Goal: Information Seeking & Learning: Learn about a topic

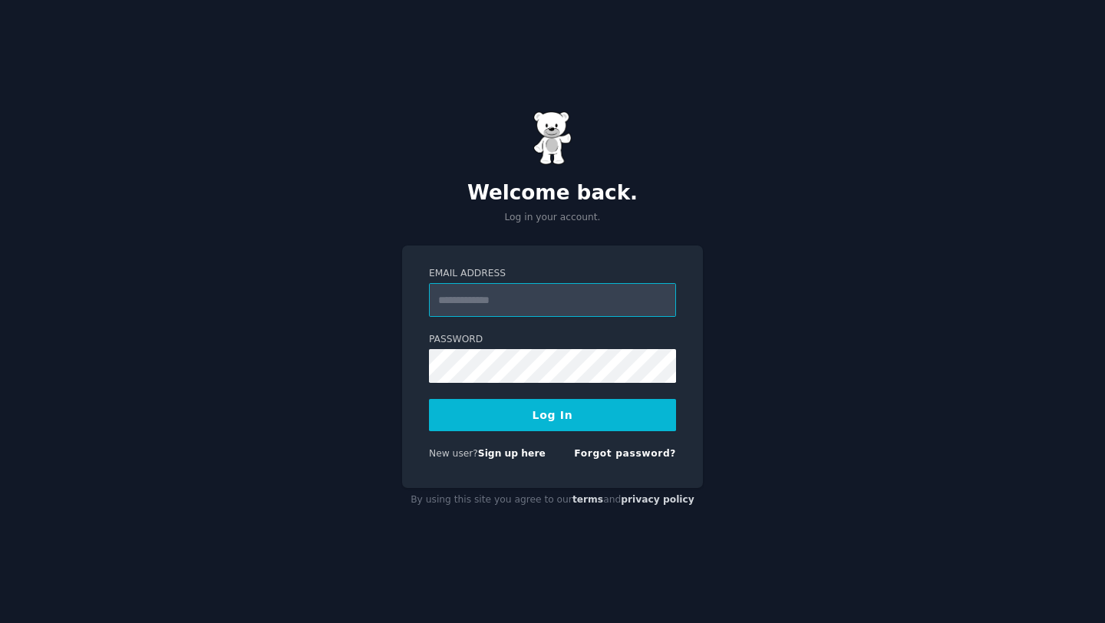
type input "**********"
click at [564, 419] on button "Log In" at bounding box center [552, 415] width 247 height 32
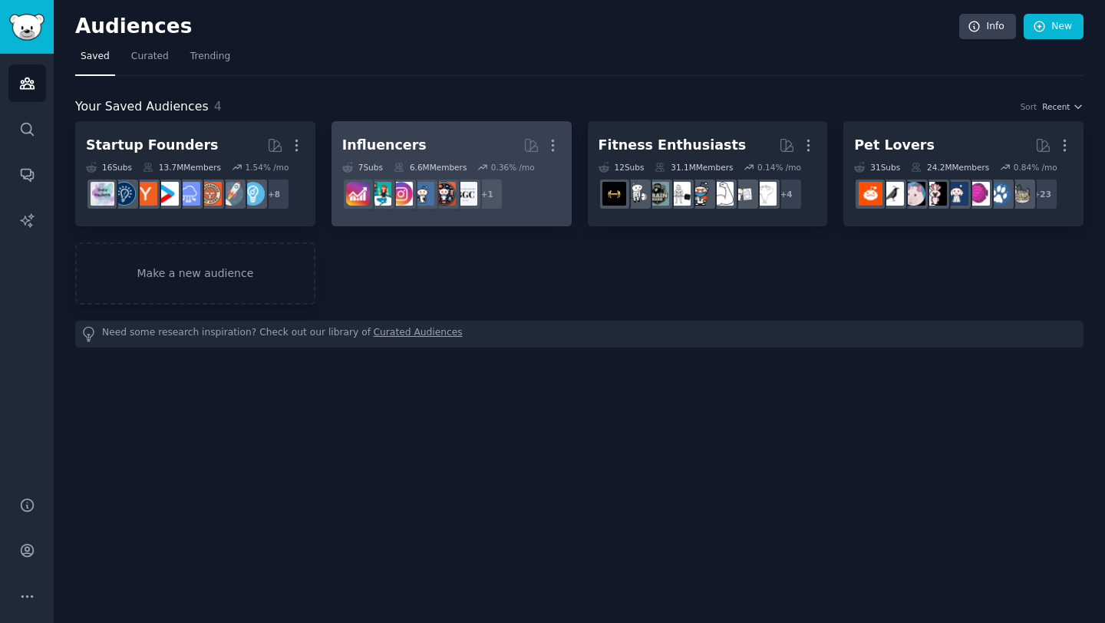
click at [456, 137] on h2 "Influencers Curated by GummySearch More" at bounding box center [451, 145] width 219 height 27
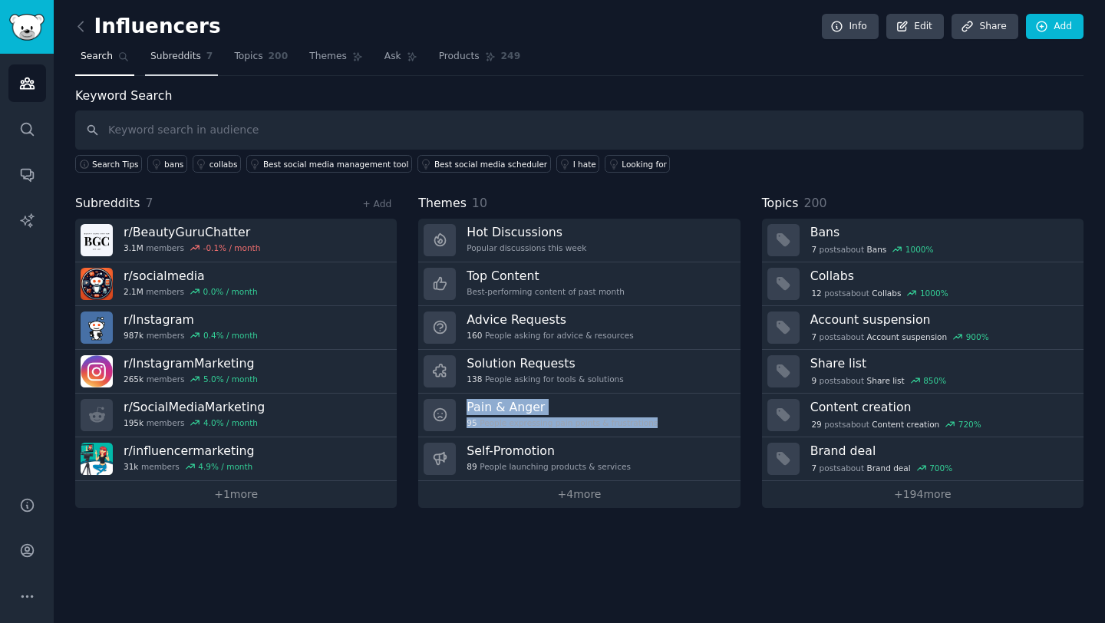
click at [181, 53] on span "Subreddits" at bounding box center [175, 57] width 51 height 14
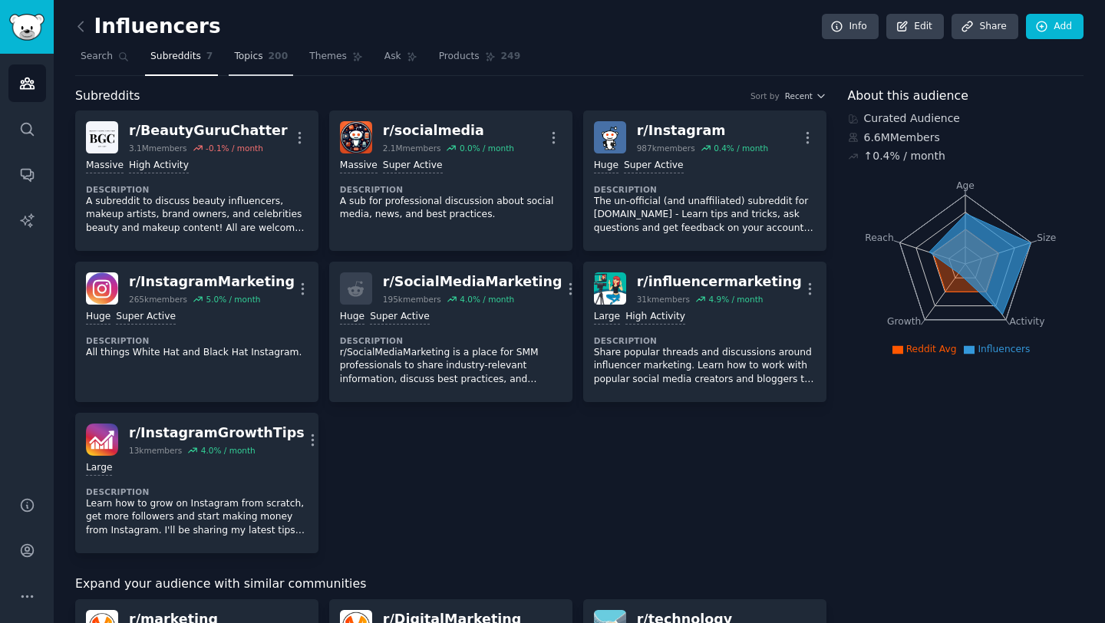
click at [258, 54] on span "Topics" at bounding box center [248, 57] width 28 height 14
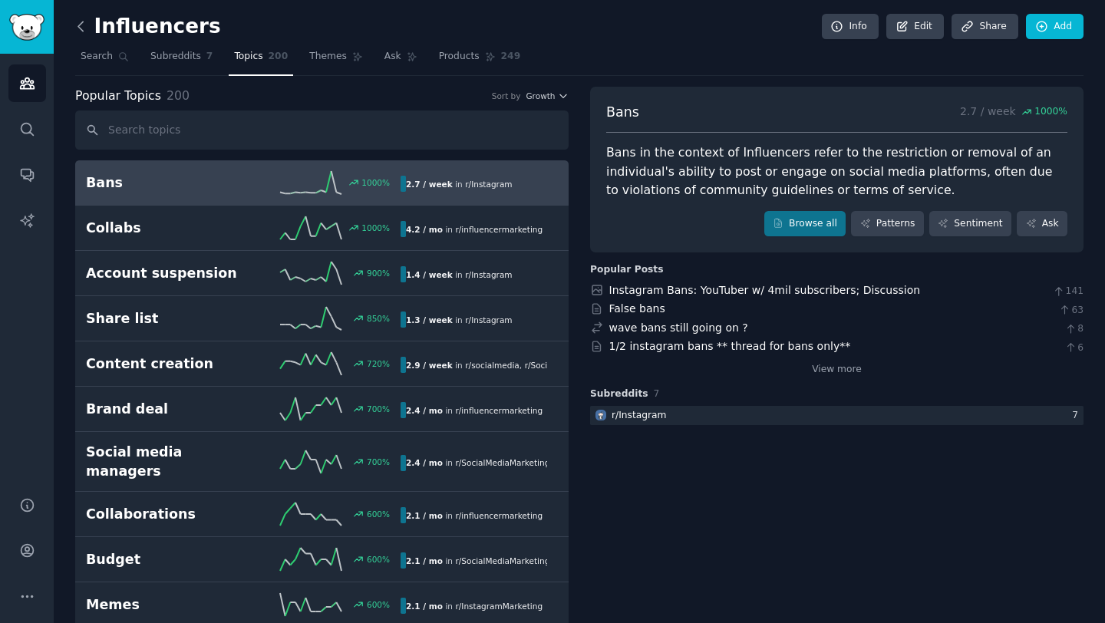
click at [82, 25] on icon at bounding box center [81, 26] width 16 height 16
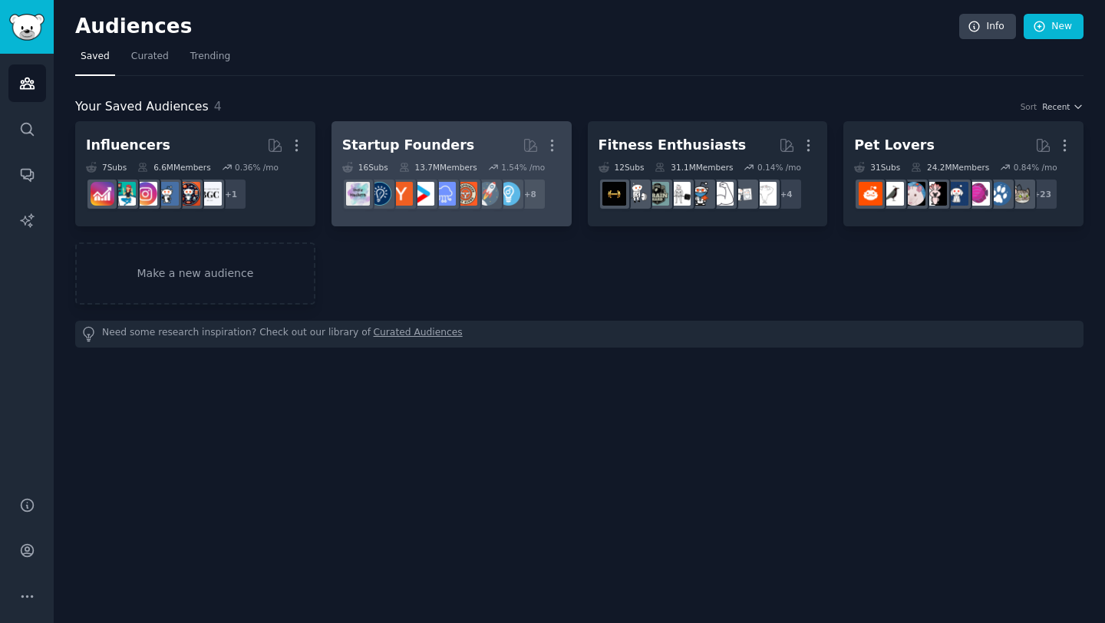
click at [465, 140] on h2 "Startup Founders More" at bounding box center [451, 145] width 219 height 27
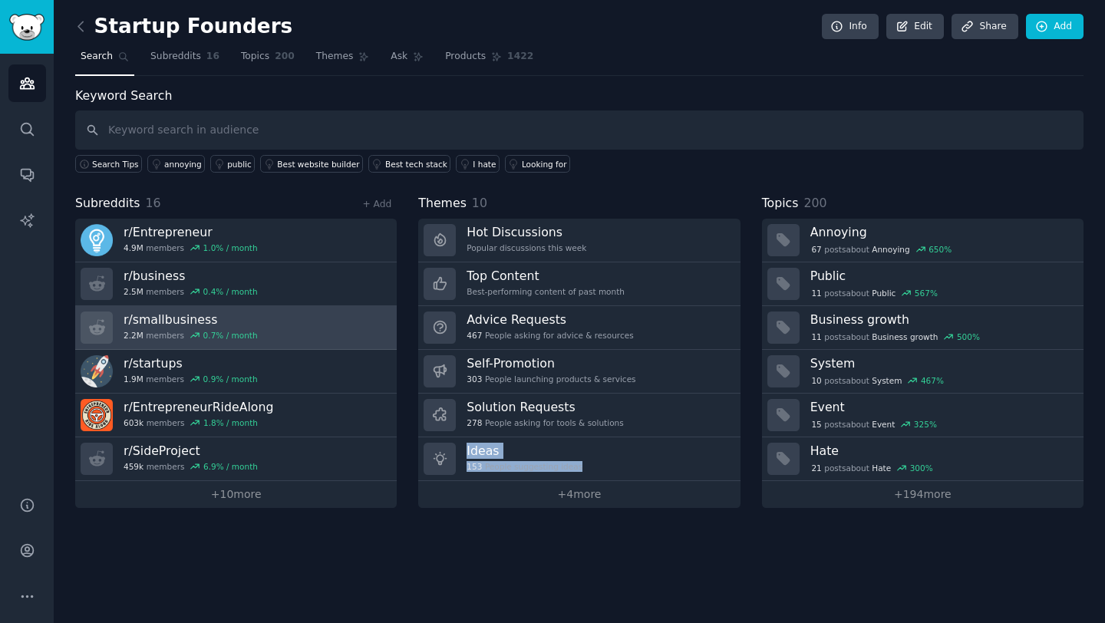
click at [314, 332] on link "r/ smallbusiness 2.2M members 0.7 % / month" at bounding box center [236, 328] width 322 height 44
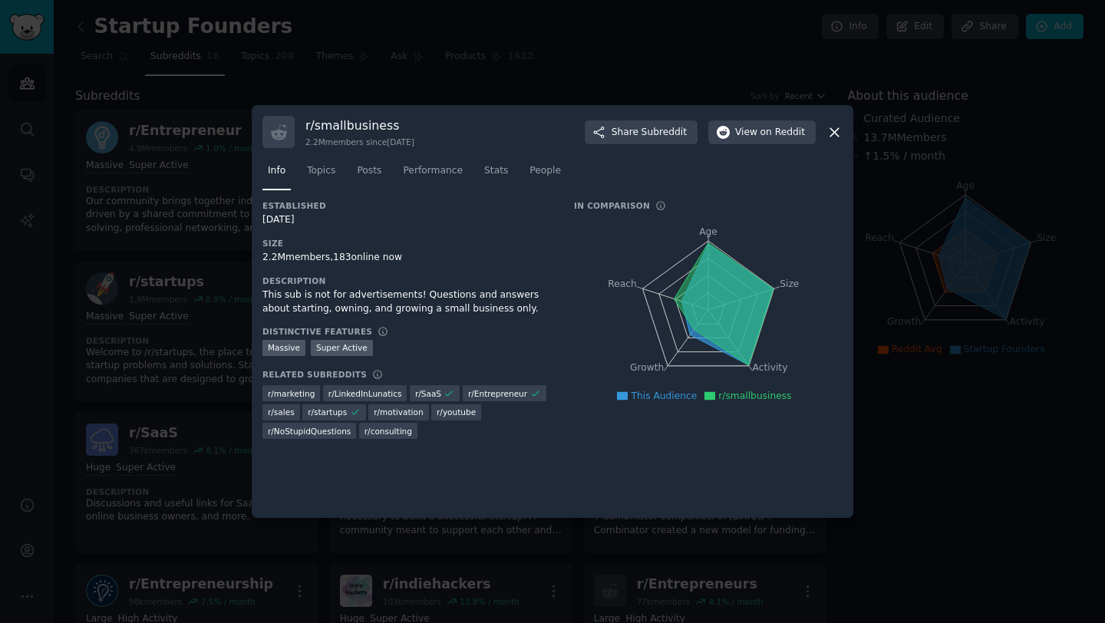
click at [840, 134] on icon at bounding box center [835, 132] width 16 height 16
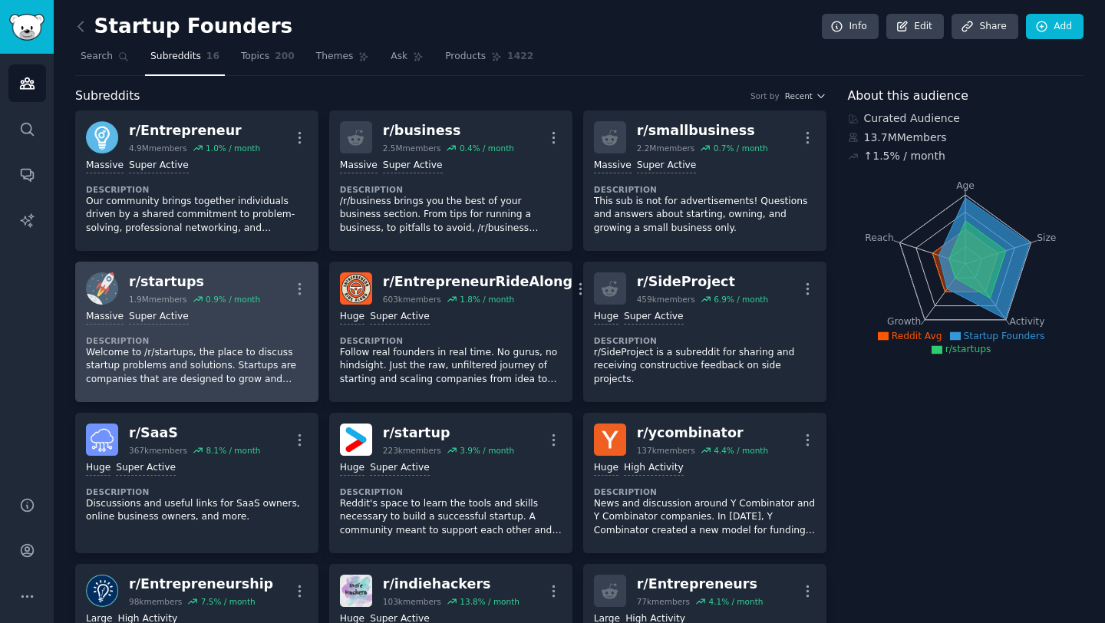
click at [213, 336] on dt "Description" at bounding box center [197, 340] width 222 height 11
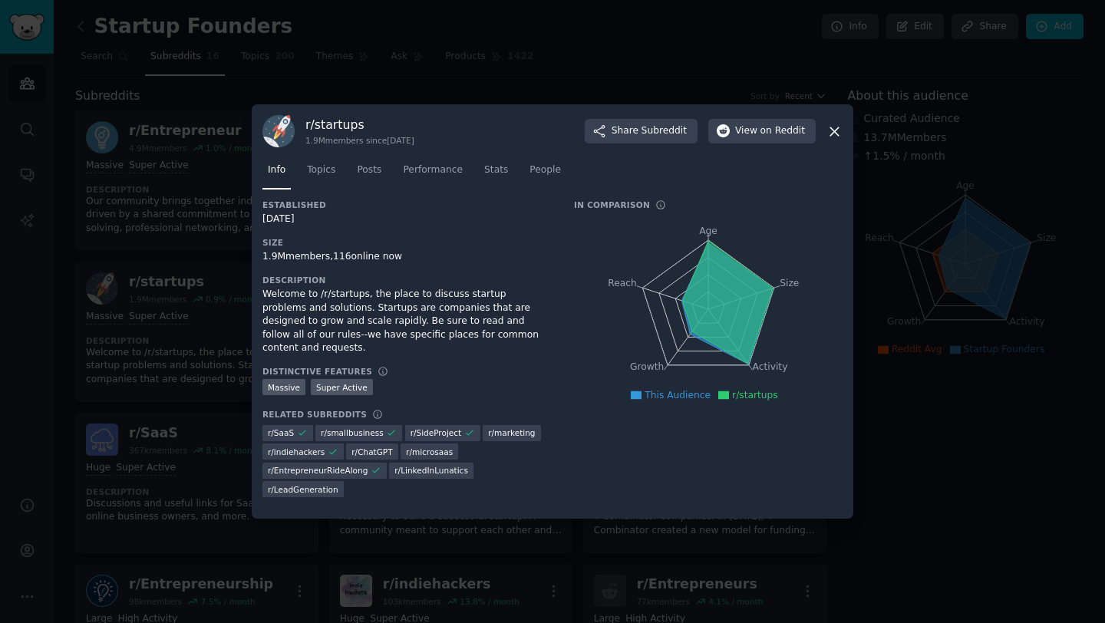
click at [195, 262] on div at bounding box center [552, 311] width 1105 height 623
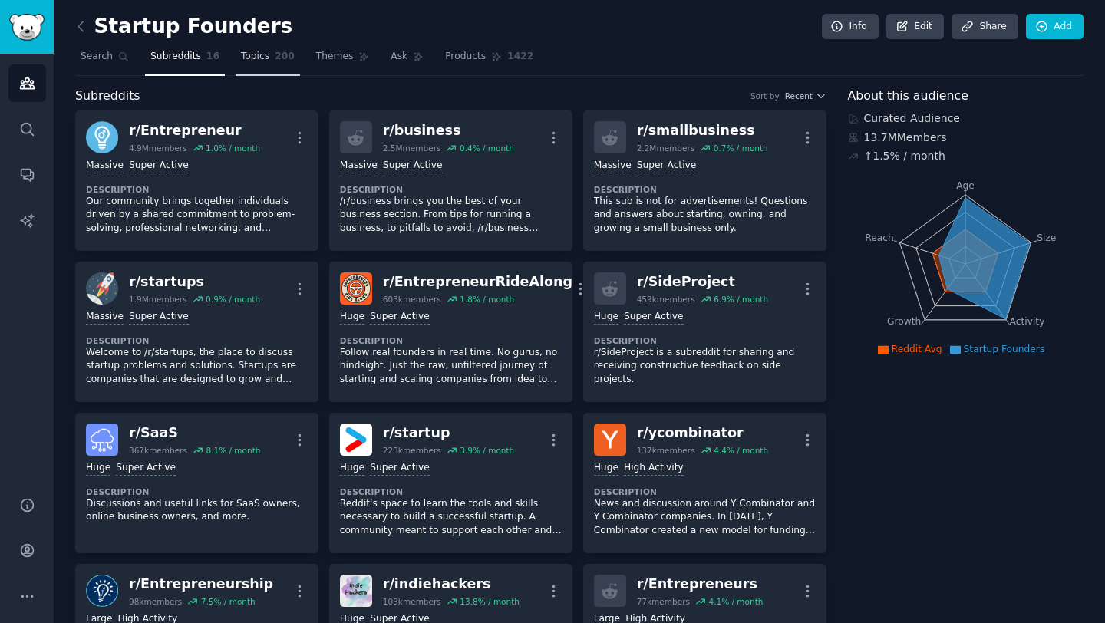
click at [251, 61] on span "Topics" at bounding box center [255, 57] width 28 height 14
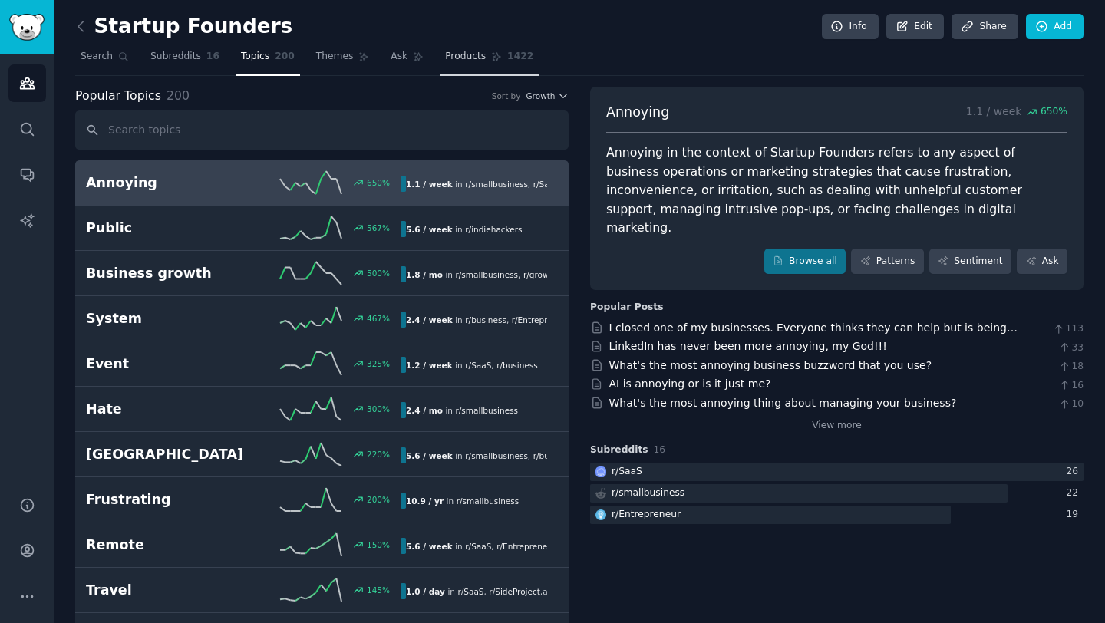
click at [460, 51] on span "Products" at bounding box center [465, 57] width 41 height 14
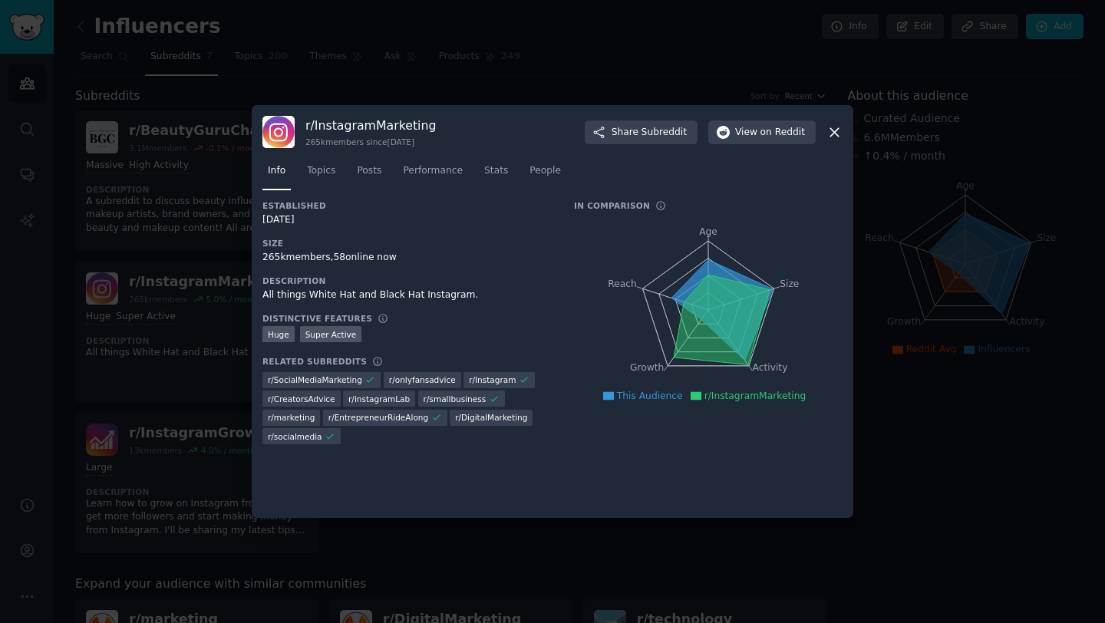
click at [828, 133] on icon at bounding box center [835, 132] width 16 height 16
